Goal: Contribute content: Contribute content

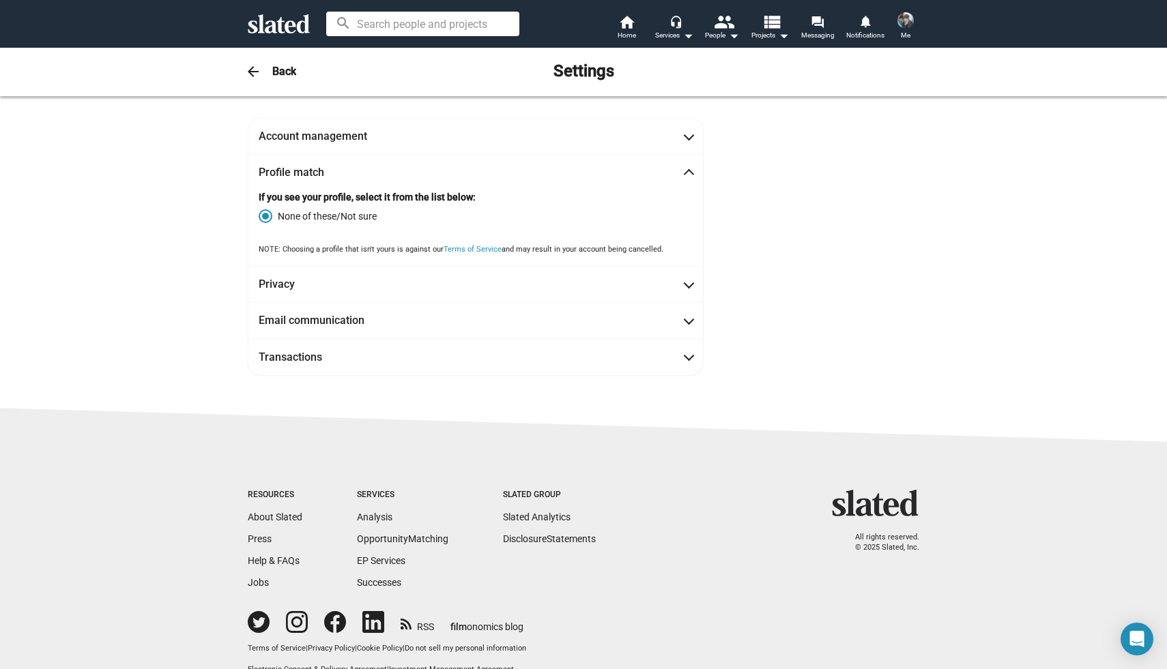
scroll to position [16, 0]
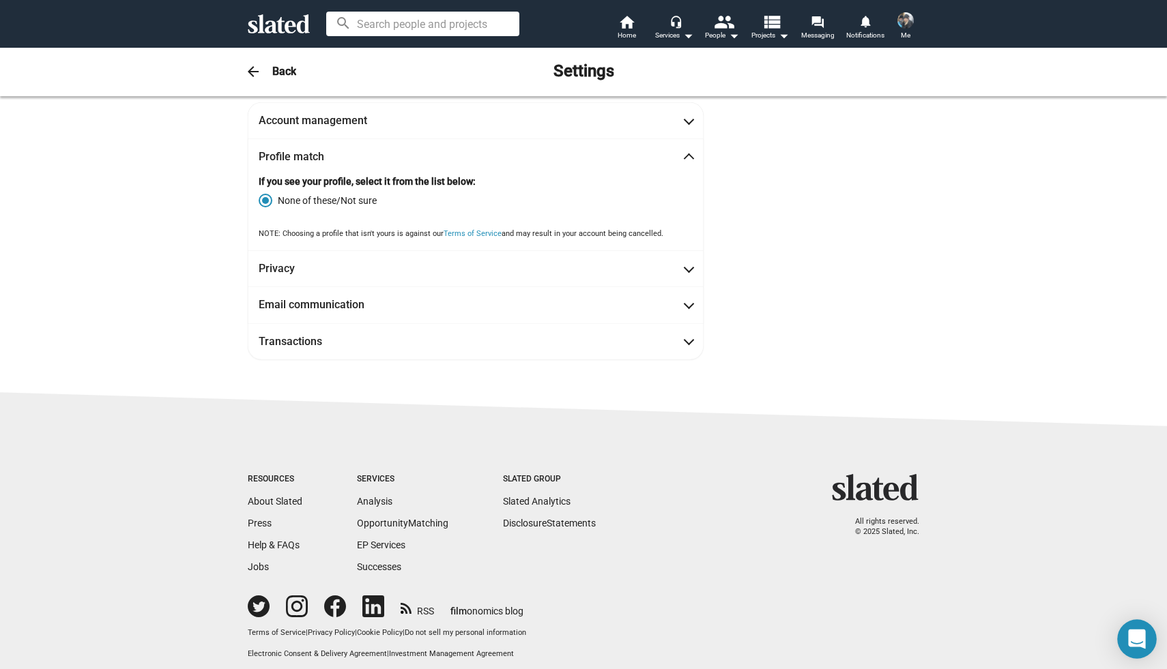
click at [1131, 633] on icon "Open Intercom Messenger" at bounding box center [1136, 640] width 17 height 20
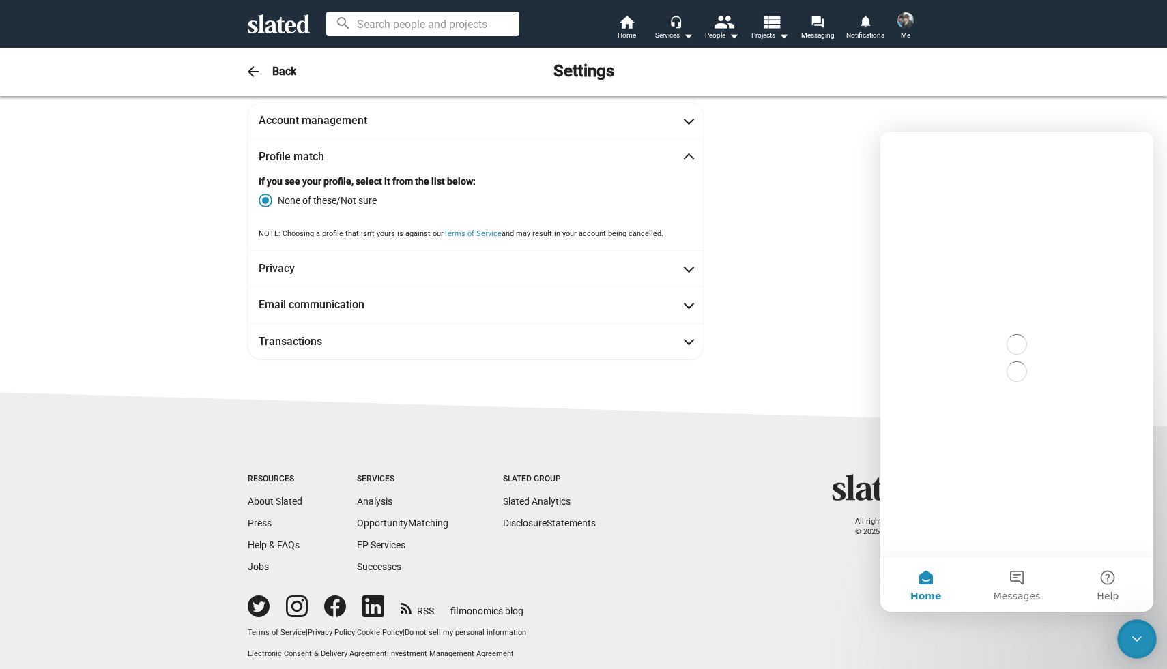
scroll to position [0, 0]
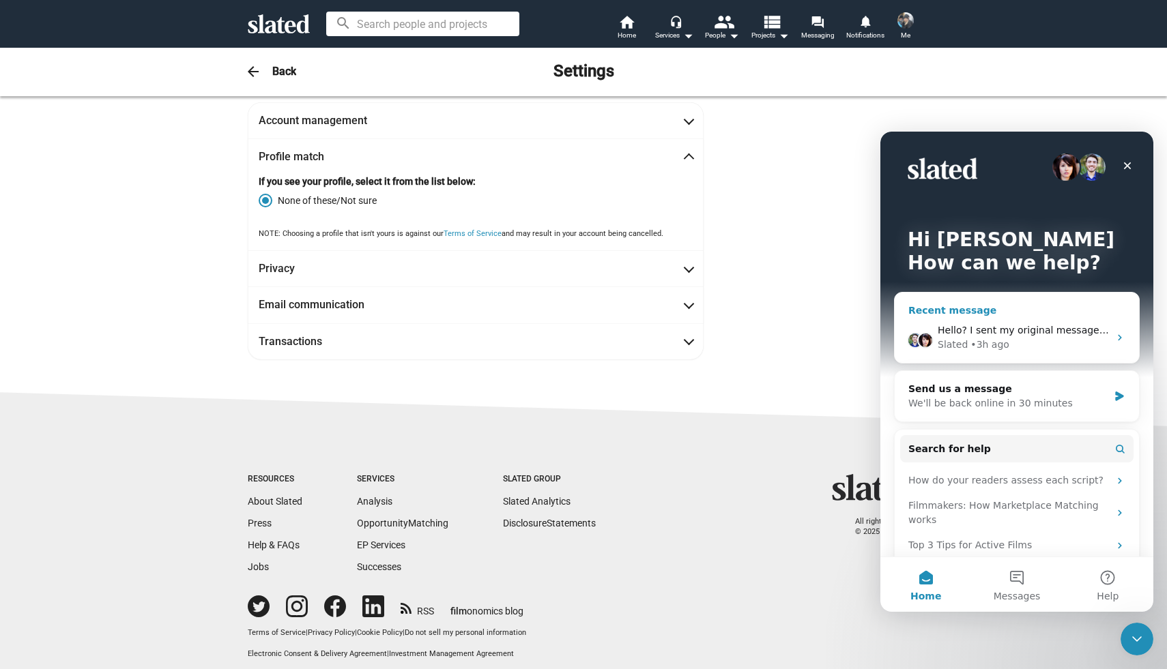
click at [995, 339] on div "• 3h ago" at bounding box center [989, 345] width 39 height 14
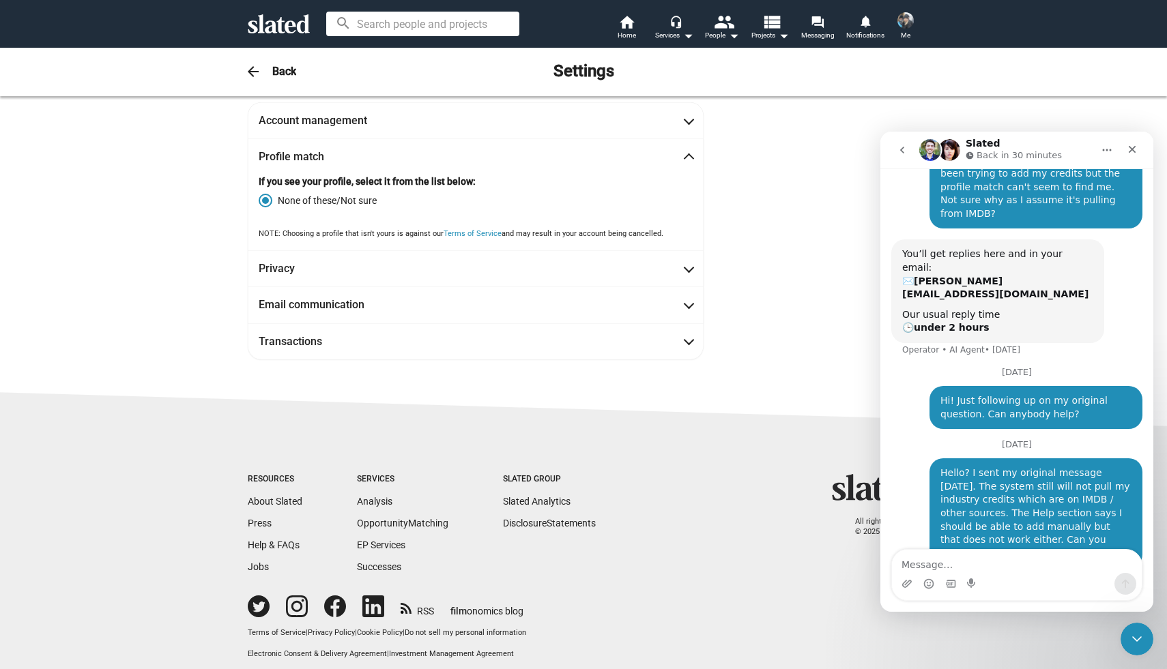
scroll to position [474, 0]
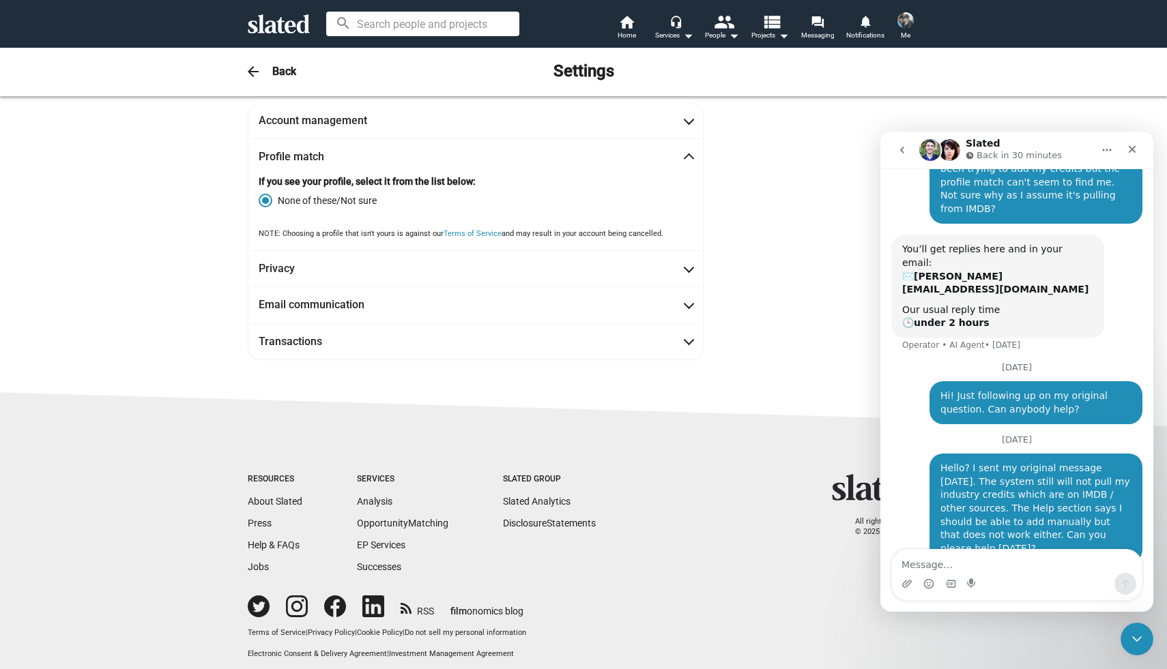
click at [1105, 149] on icon "Home" at bounding box center [1106, 150] width 11 height 11
click at [1061, 146] on div "Slated Back in 30 minutes" at bounding box center [1005, 150] width 173 height 24
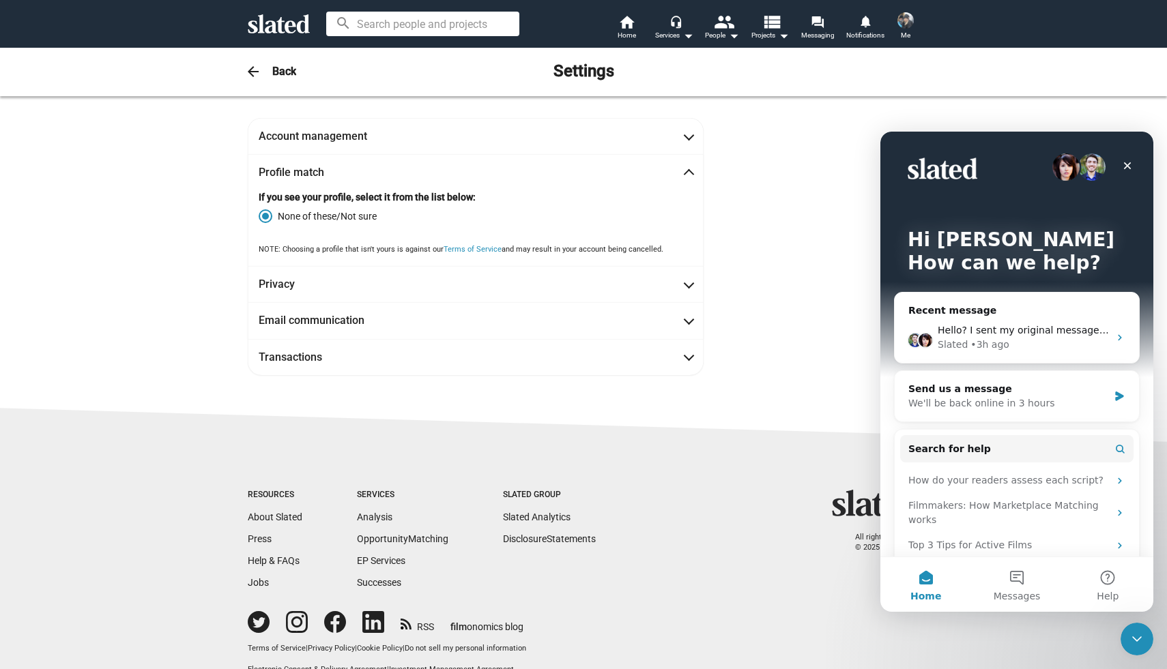
scroll to position [16, 0]
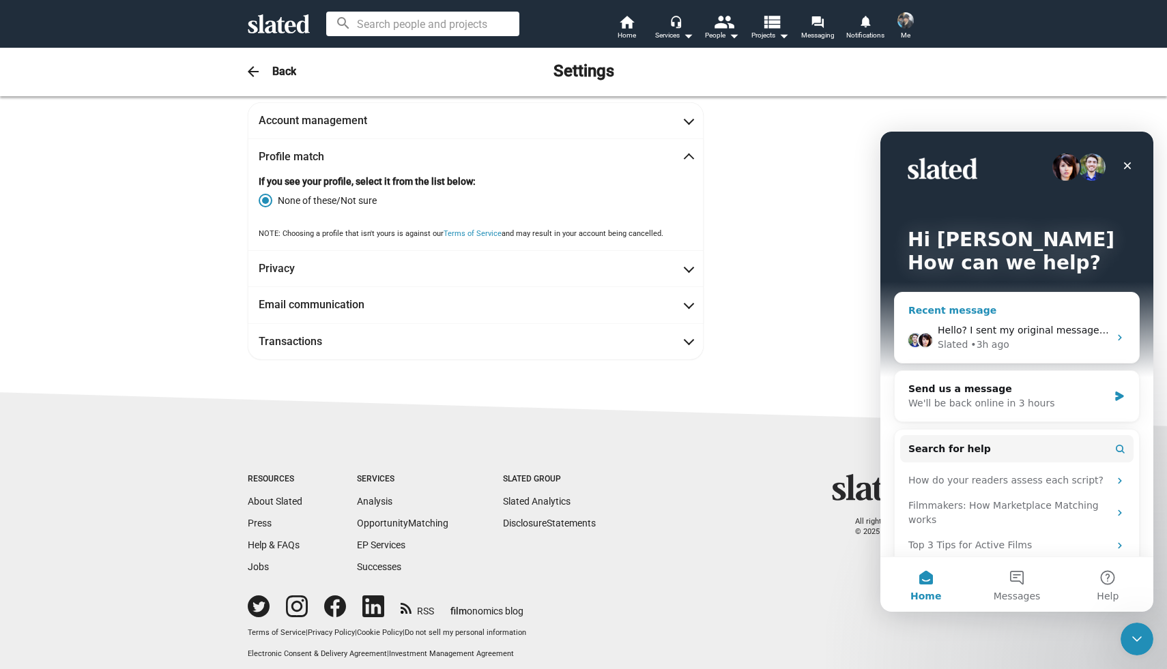
click at [956, 324] on div "Hello? I sent my original message [DATE]. The system still will not pull my ind…" at bounding box center [1022, 330] width 171 height 14
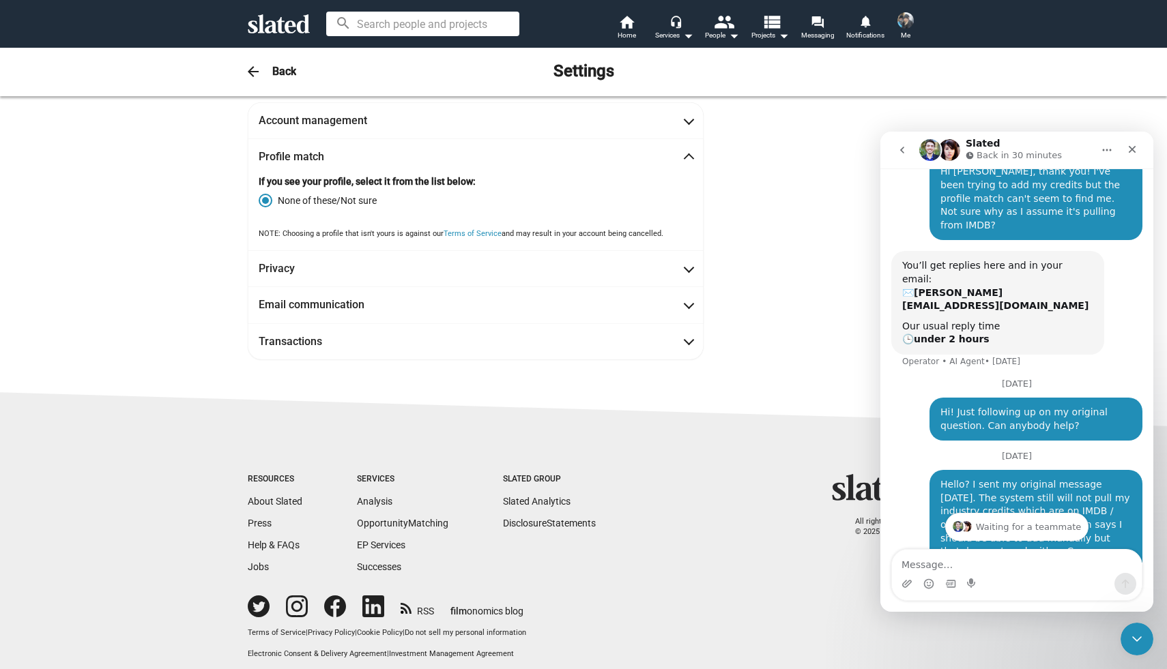
scroll to position [474, 0]
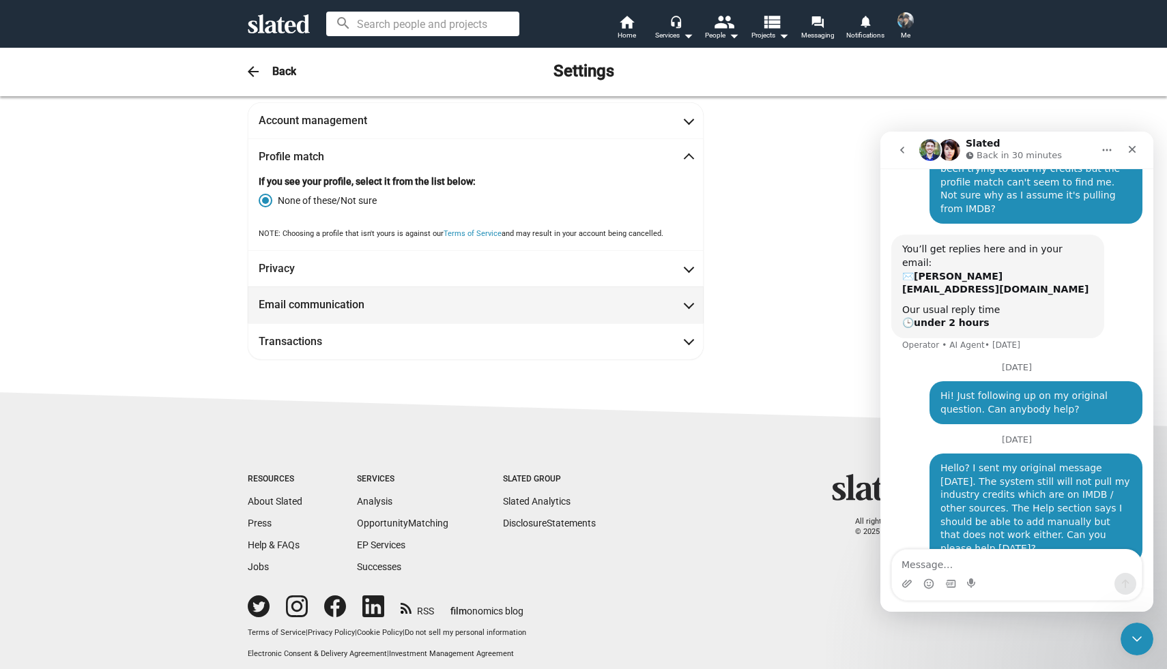
click at [688, 310] on span "Email communication" at bounding box center [476, 304] width 434 height 14
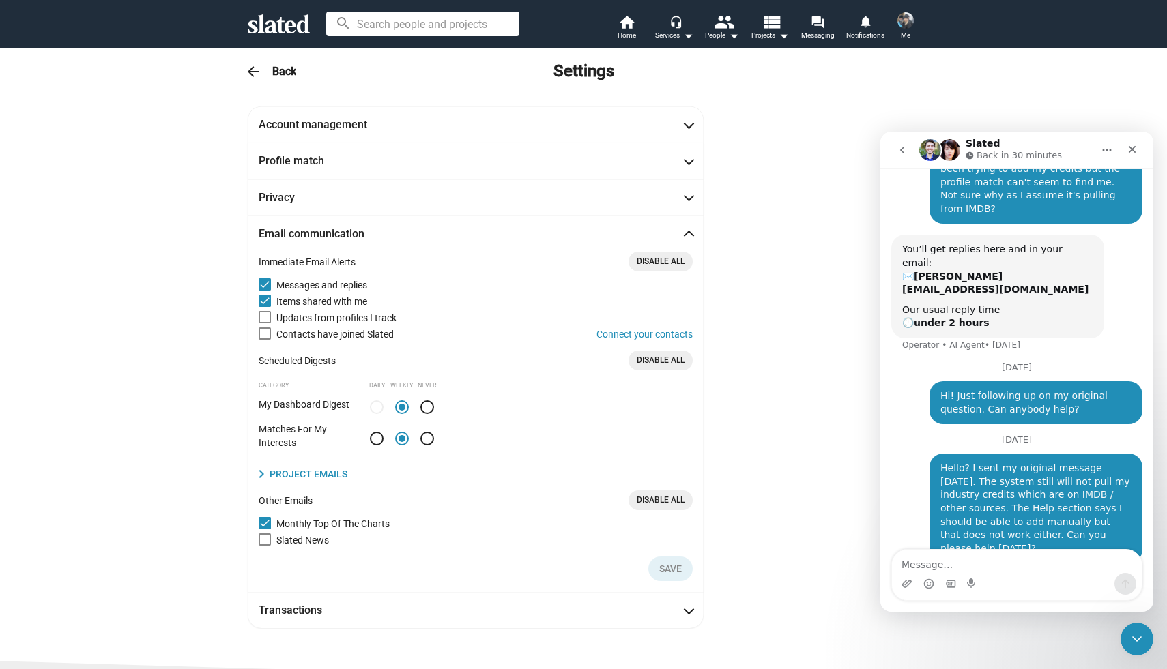
scroll to position [0, 0]
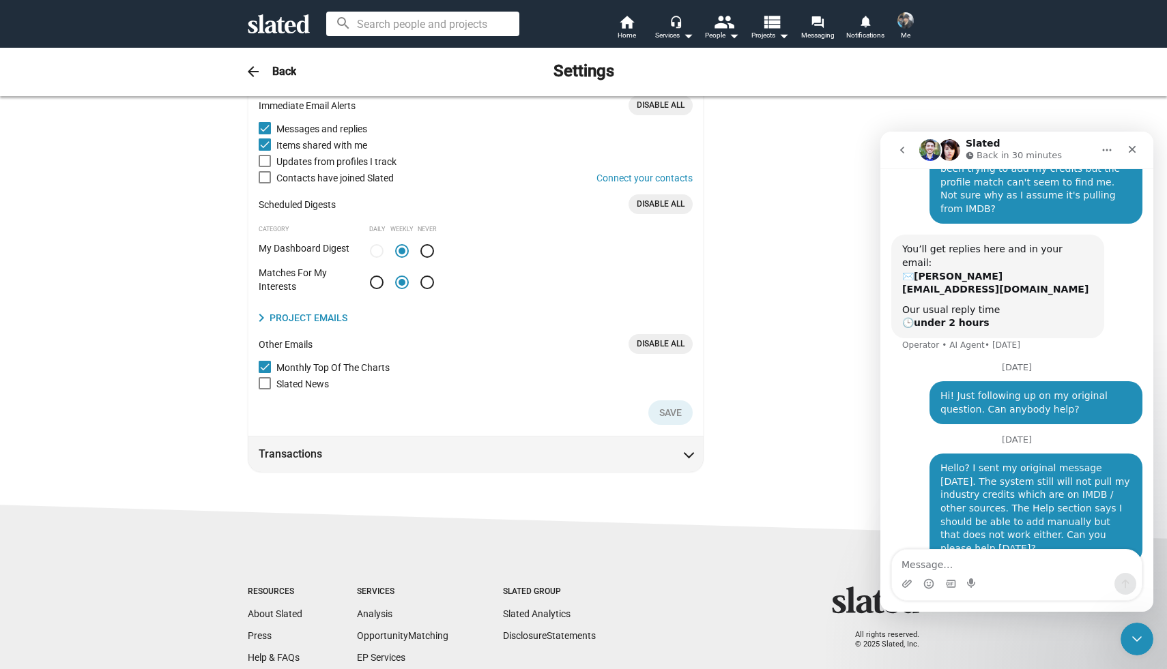
click at [659, 458] on span "Transactions" at bounding box center [476, 454] width 434 height 14
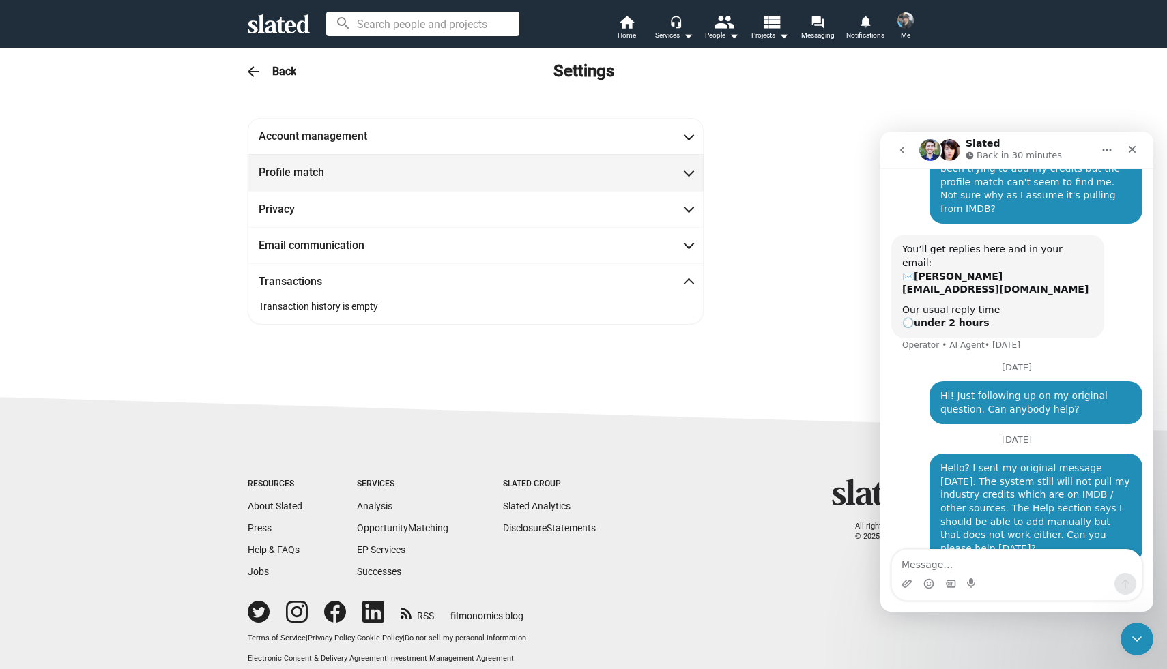
click at [314, 177] on mat-panel-title "Profile match" at bounding box center [320, 172] width 123 height 14
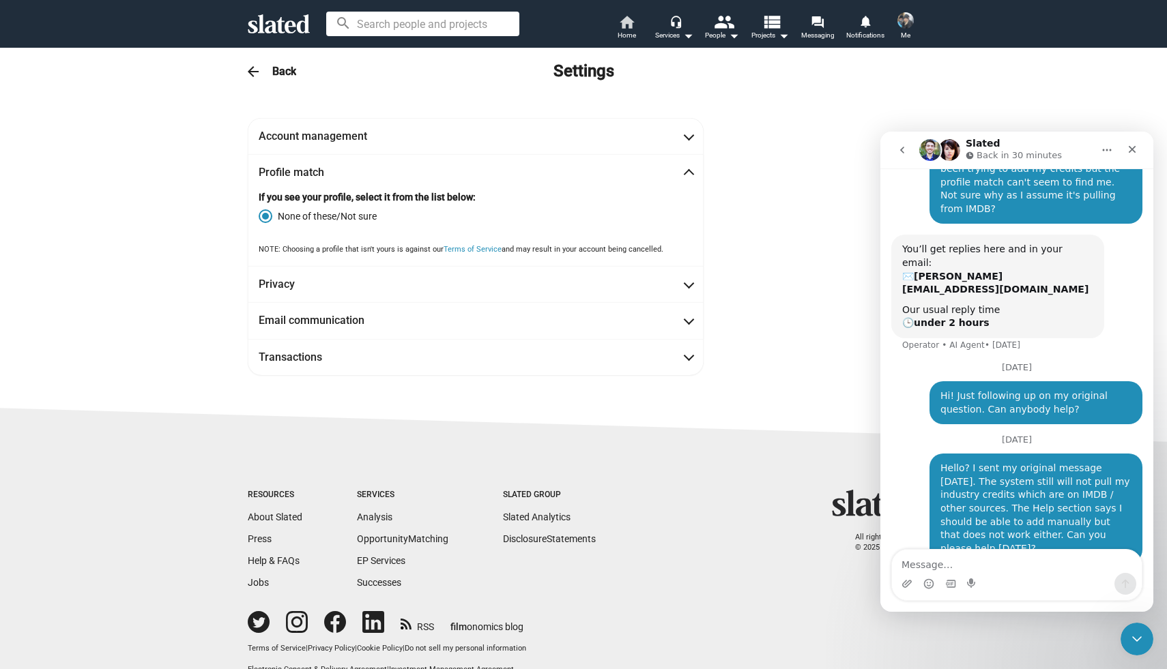
click at [632, 16] on mat-icon "home" at bounding box center [626, 22] width 16 height 16
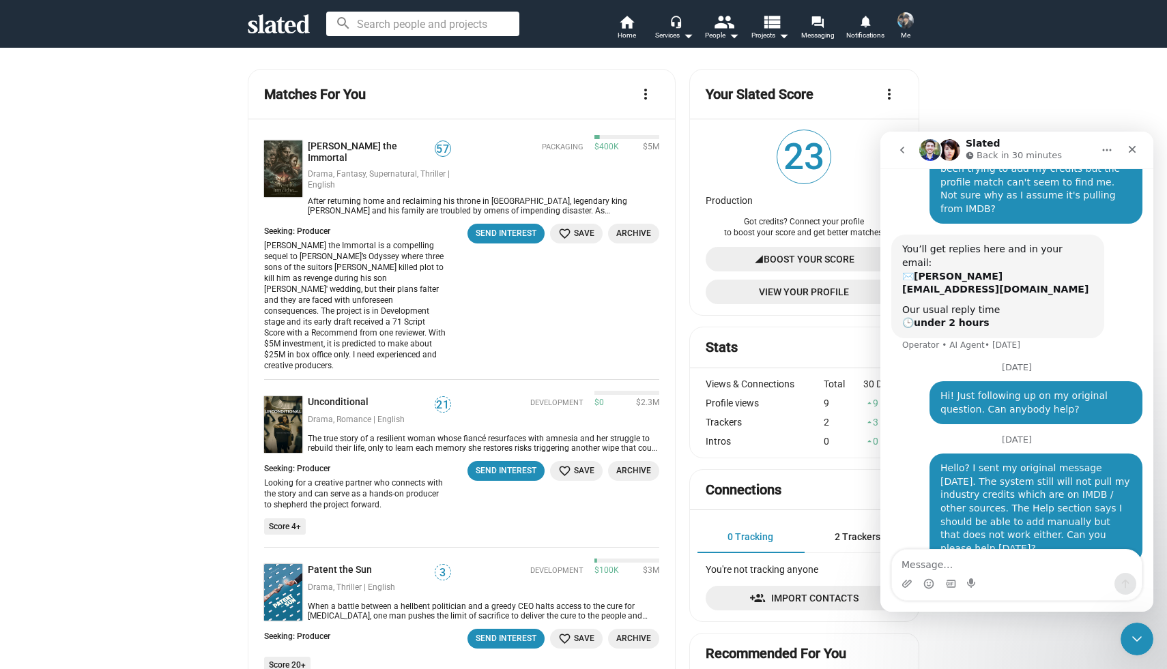
click at [903, 25] on img at bounding box center [905, 20] width 16 height 16
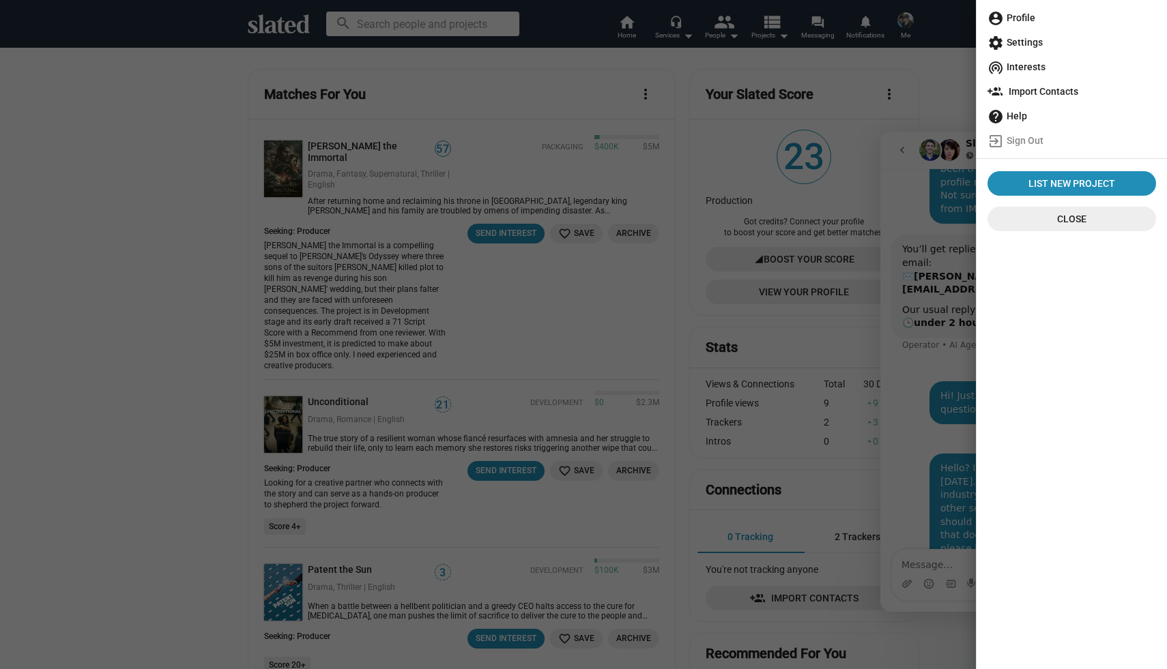
click at [1010, 18] on span "account_circle Profile" at bounding box center [1071, 17] width 168 height 25
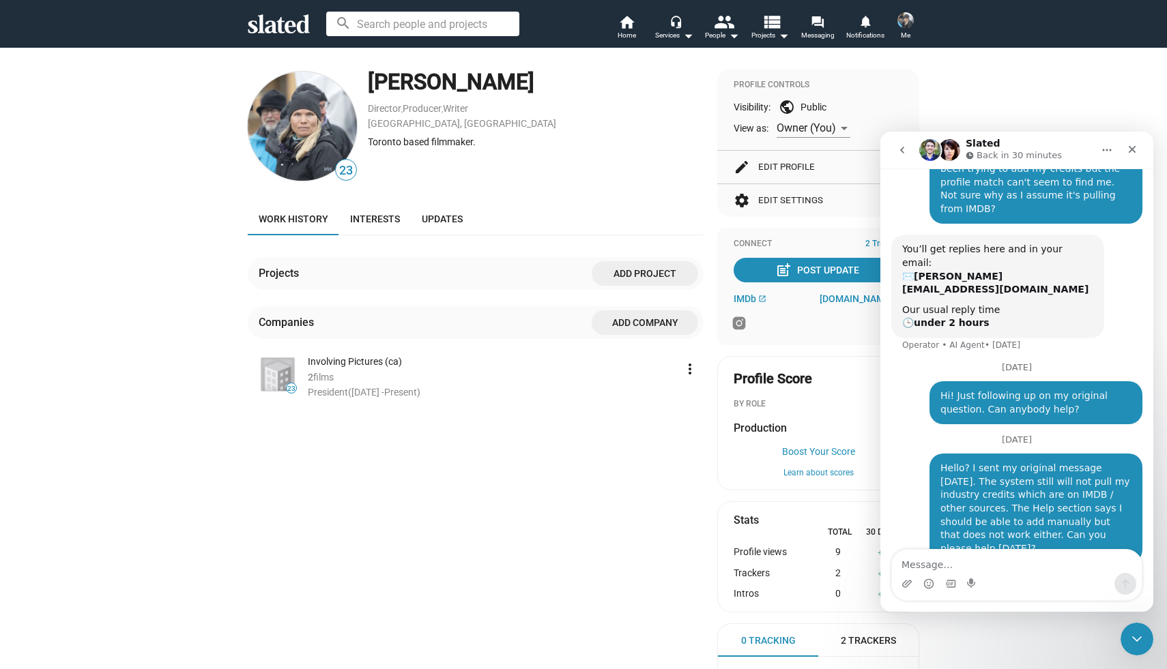
click at [631, 272] on span "Add project" at bounding box center [644, 273] width 85 height 25
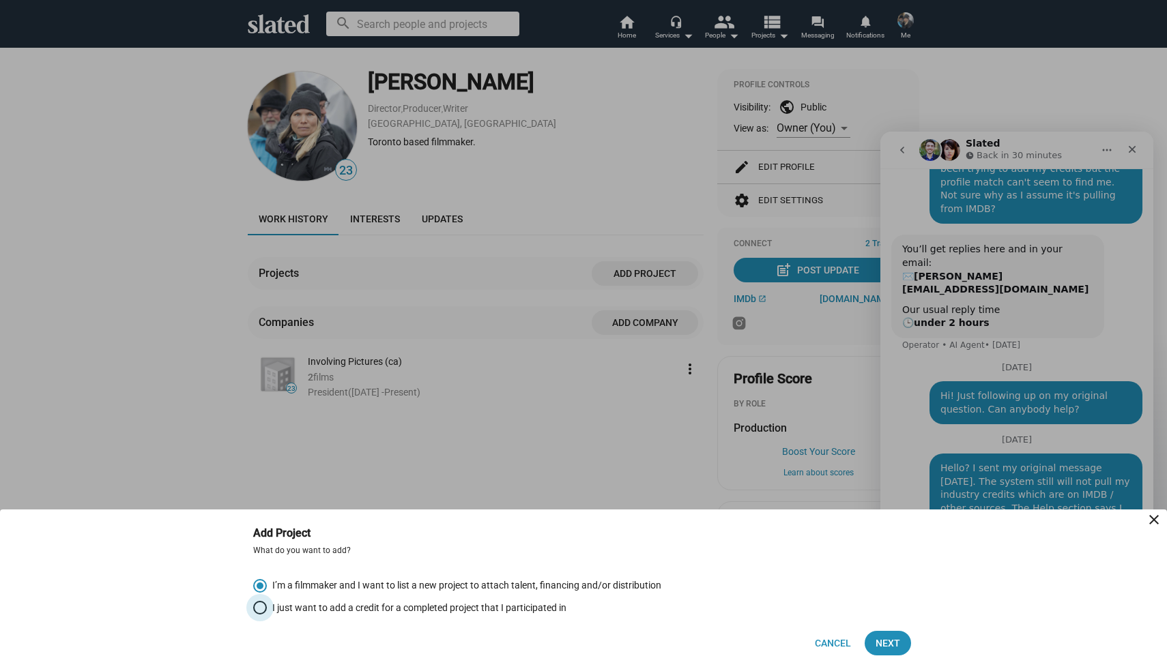
click at [420, 610] on span "I just want to add a credit for a completed project that I participated in" at bounding box center [416, 608] width 299 height 13
click at [267, 610] on input "I just want to add a credit for a completed project that I participated in" at bounding box center [260, 608] width 14 height 14
radio input "true"
click at [882, 647] on span "Next" at bounding box center [887, 643] width 25 height 25
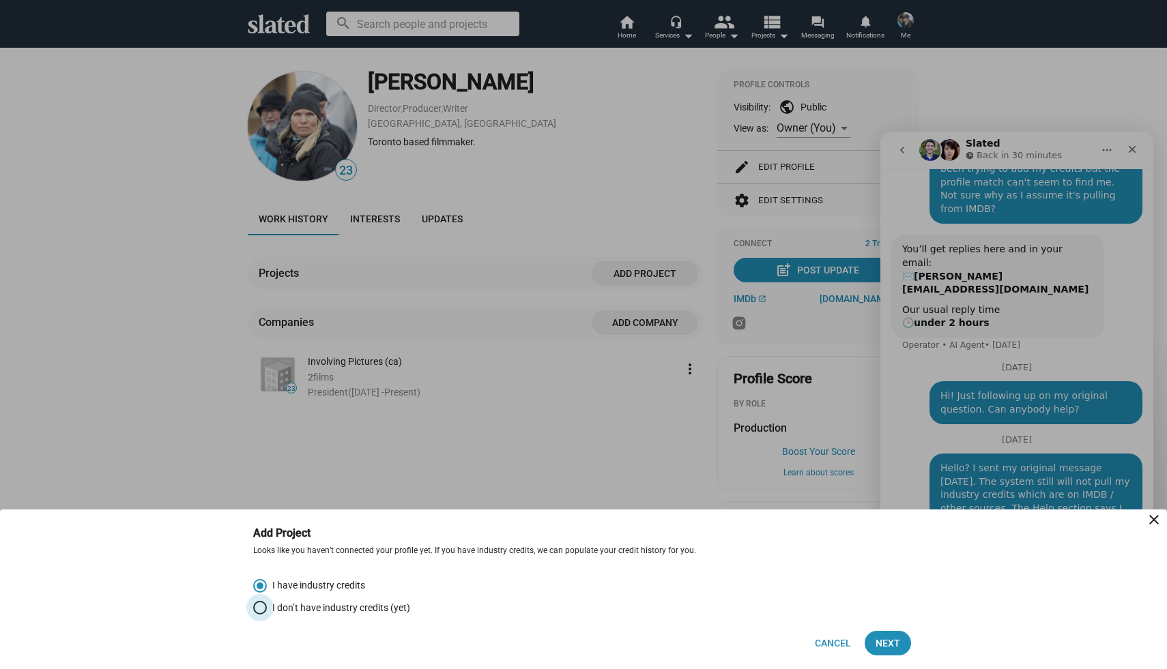
click at [347, 612] on span "I don’t have industry credits (yet)" at bounding box center [338, 608] width 143 height 13
click at [267, 612] on input "I don’t have industry credits (yet)" at bounding box center [260, 608] width 14 height 14
radio input "true"
click at [333, 585] on span "I have industry credits" at bounding box center [316, 585] width 98 height 13
click at [267, 585] on input "I have industry credits" at bounding box center [260, 586] width 14 height 14
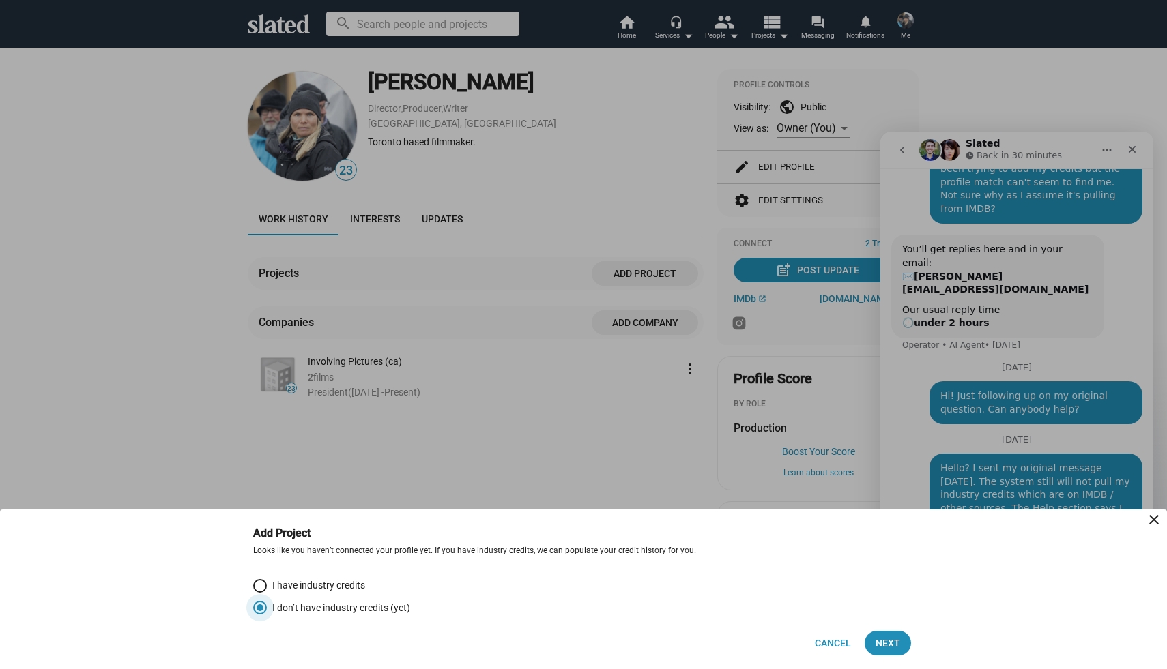
radio input "true"
click at [879, 646] on span "Next" at bounding box center [887, 643] width 25 height 25
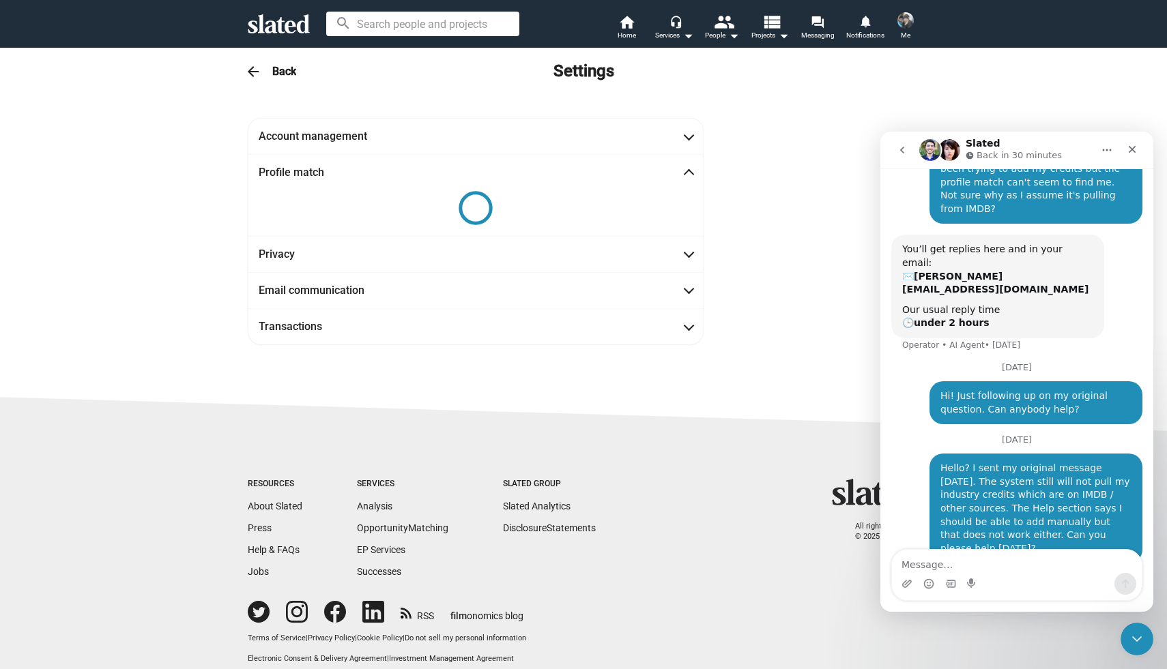
scroll to position [16, 0]
